Goal: Task Accomplishment & Management: Complete application form

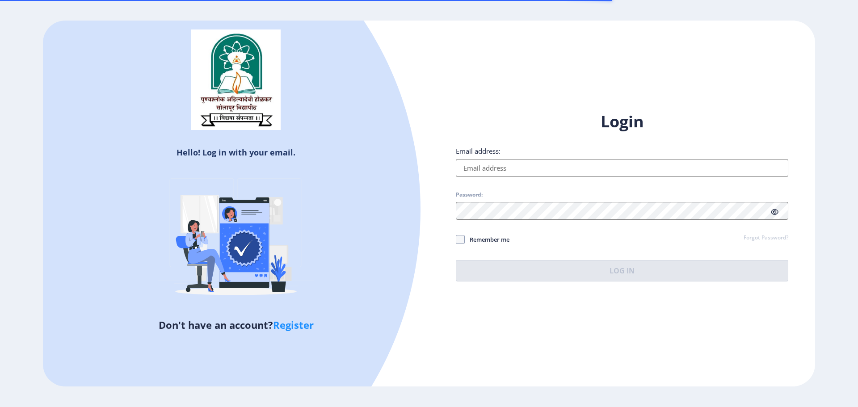
click at [498, 159] on input "Email address:" at bounding box center [622, 168] width 332 height 18
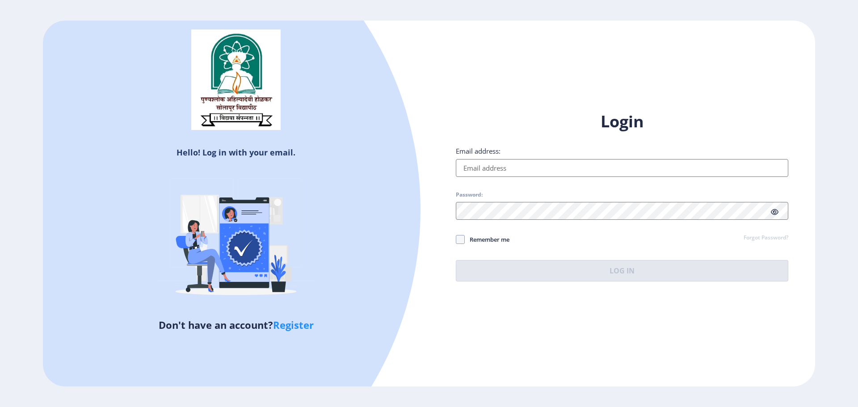
type input "[EMAIL_ADDRESS][DOMAIN_NAME]"
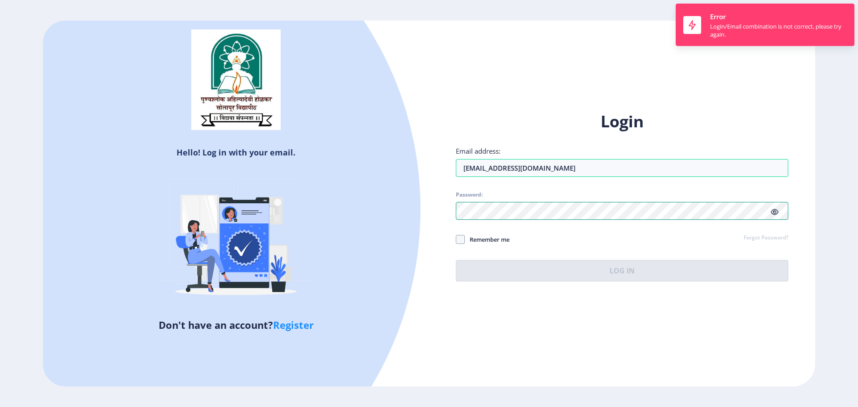
click at [329, 215] on div "Hello! Log in with your email. Don't have an account? Register Login Email addr…" at bounding box center [429, 204] width 772 height 366
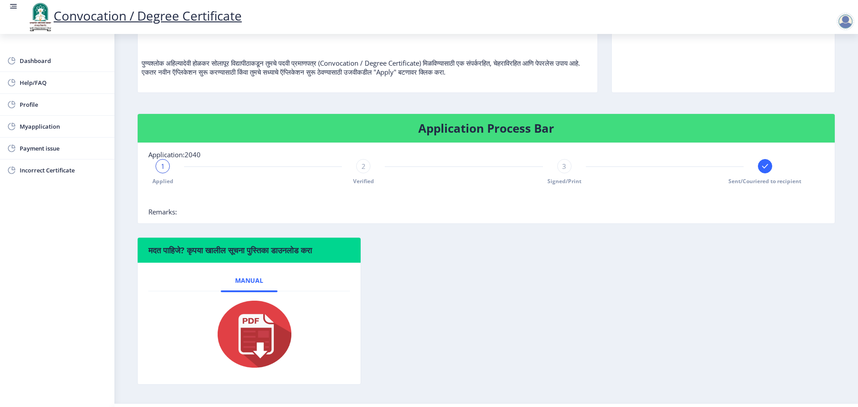
scroll to position [116, 0]
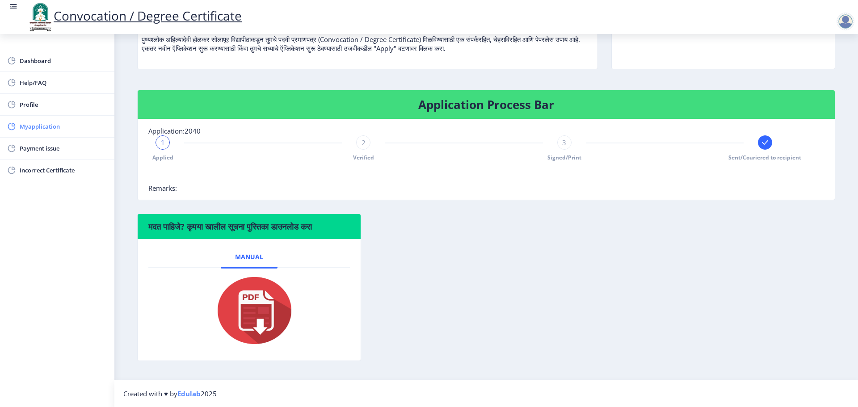
click at [50, 119] on link "Myapplication" at bounding box center [57, 126] width 114 height 21
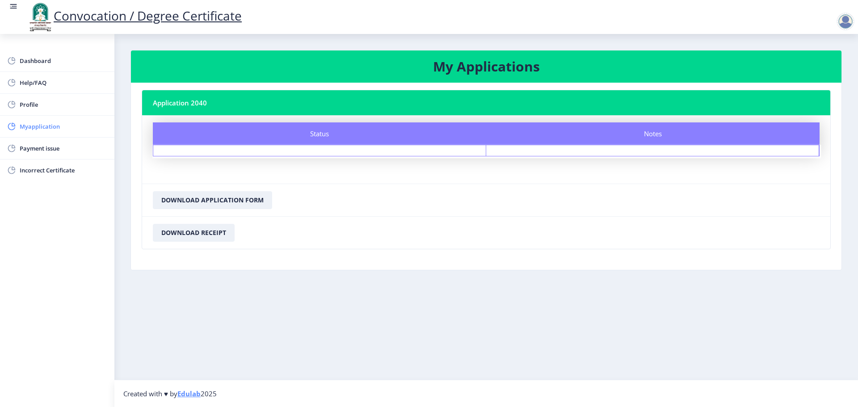
click at [49, 117] on link "Myapplication" at bounding box center [57, 126] width 114 height 21
click at [59, 110] on link "Profile" at bounding box center [57, 104] width 114 height 21
select select
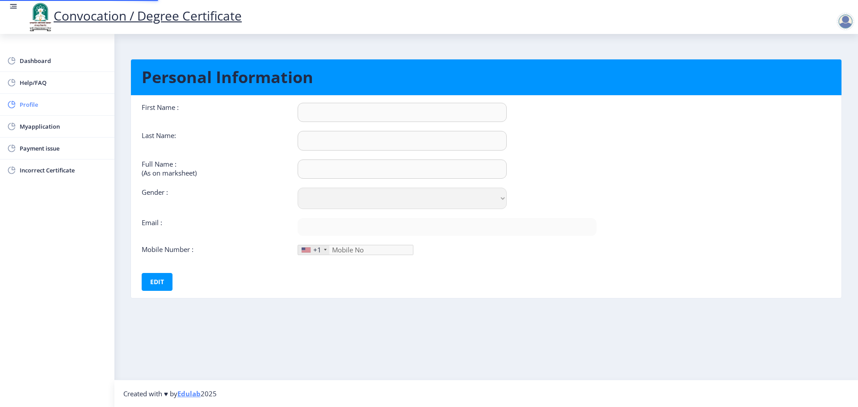
type input "[PERSON_NAME]"
type input "[PERSON_NAME] [PERSON_NAME]"
select select "[DEMOGRAPHIC_DATA]"
type input "[EMAIL_ADDRESS][DOMAIN_NAME]"
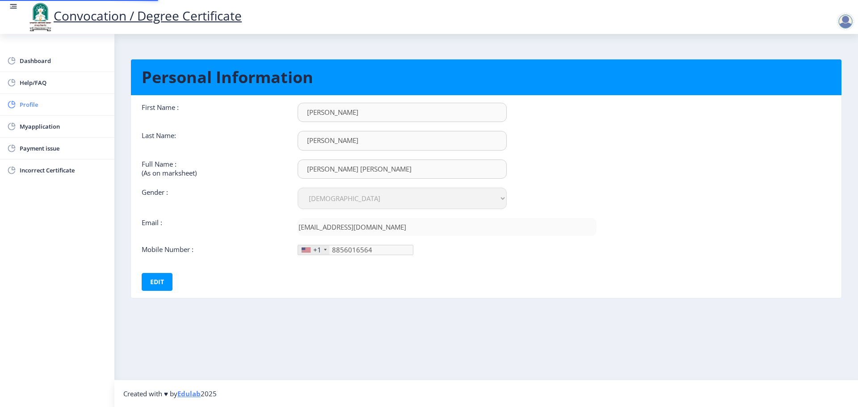
type input "[PHONE_NUMBER]"
click at [64, 123] on span "Myapplication" at bounding box center [64, 126] width 88 height 11
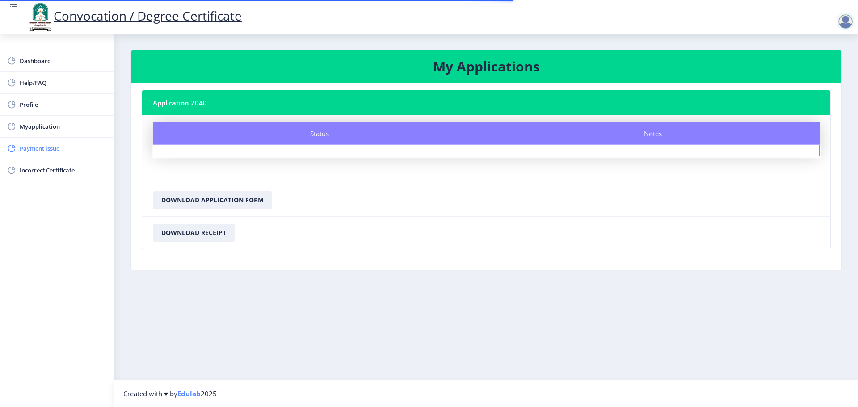
click at [63, 151] on span "Payment issue" at bounding box center [64, 148] width 88 height 11
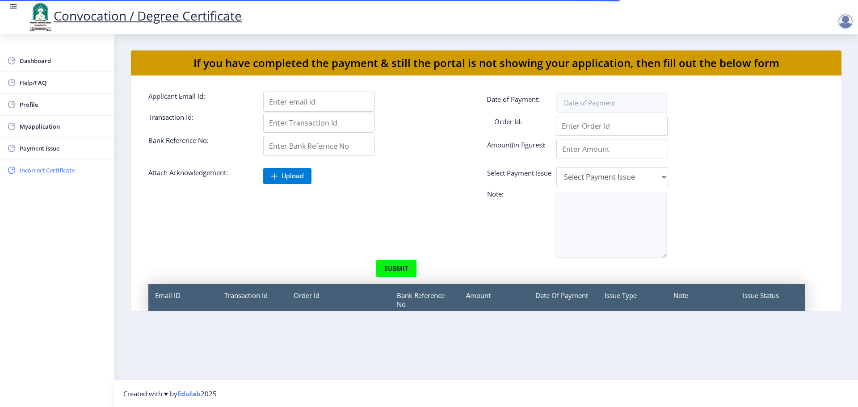
click at [62, 171] on span "Incorrect Certificate" at bounding box center [64, 170] width 88 height 11
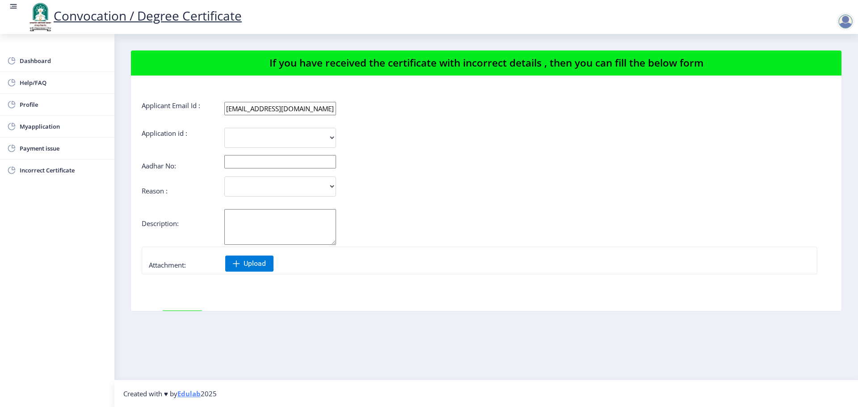
drag, startPoint x: 263, startPoint y: 154, endPoint x: 263, endPoint y: 142, distance: 11.6
click at [263, 154] on form "Applicant Email Id : [EMAIL_ADDRESS][DOMAIN_NAME] Application id : 2040 Aadhar …" at bounding box center [486, 240] width 689 height 278
click at [263, 136] on select "2040" at bounding box center [280, 138] width 112 height 20
select select "2040"
click at [224, 128] on select "2040" at bounding box center [280, 138] width 112 height 20
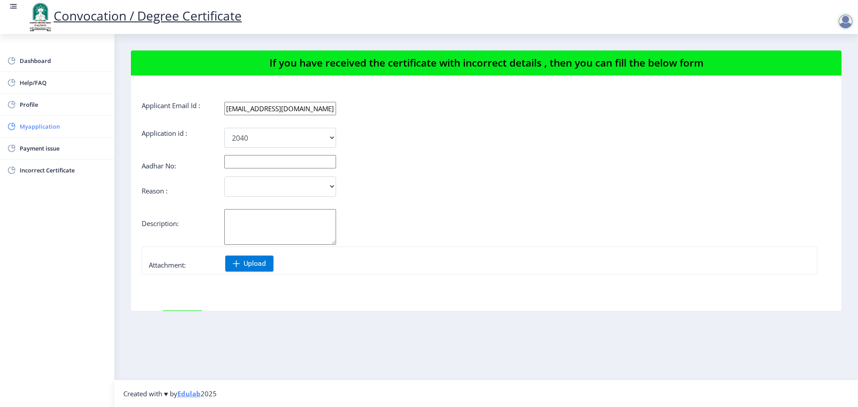
click at [59, 117] on link "Myapplication" at bounding box center [57, 126] width 114 height 21
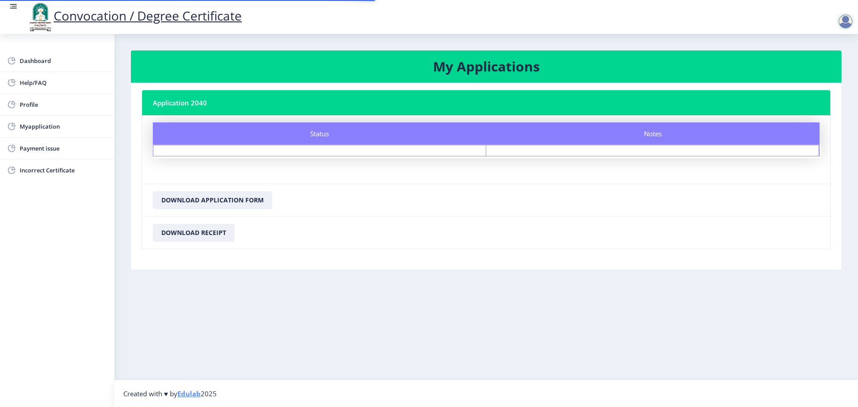
click at [286, 151] on div "Status" at bounding box center [319, 150] width 333 height 11
click at [37, 61] on span "Dashboard" at bounding box center [64, 60] width 88 height 11
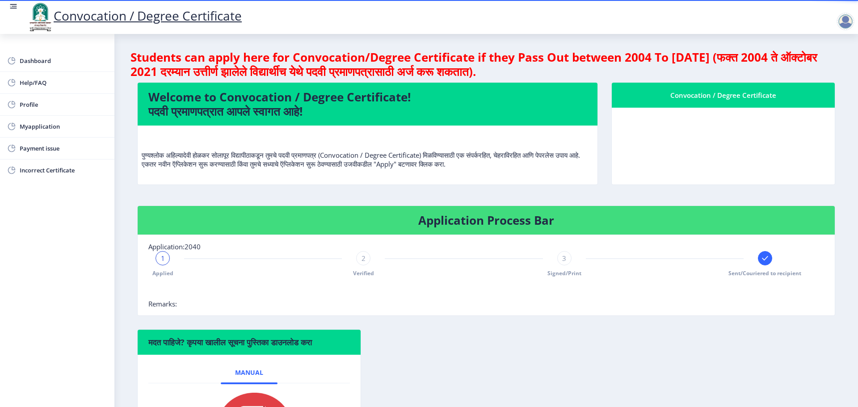
click at [762, 258] on rect at bounding box center [764, 258] width 9 height 9
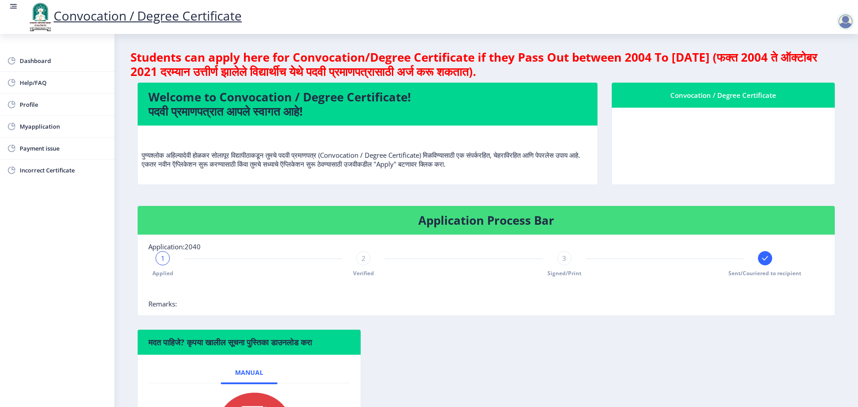
click at [566, 253] on div "3" at bounding box center [564, 258] width 14 height 14
click at [566, 258] on div "3" at bounding box center [564, 258] width 14 height 14
click at [845, 17] on div at bounding box center [845, 22] width 18 height 18
click at [827, 73] on span "Log out" at bounding box center [821, 69] width 57 height 11
